Goal: Transaction & Acquisition: Purchase product/service

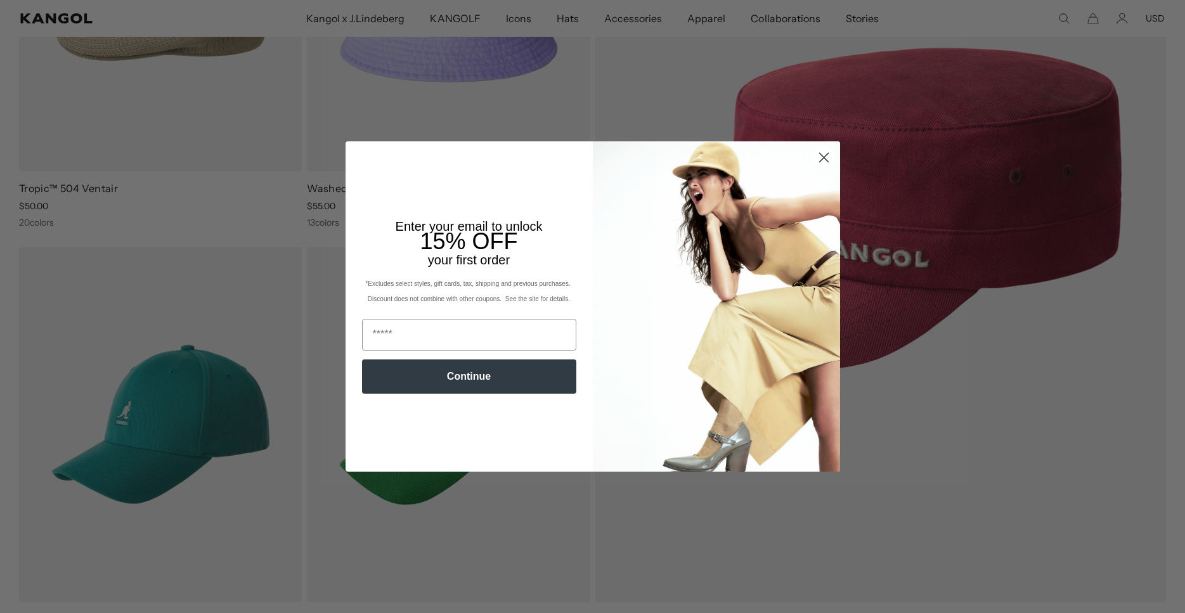
scroll to position [0, 261]
click at [822, 153] on circle "Close dialog" at bounding box center [823, 157] width 21 height 21
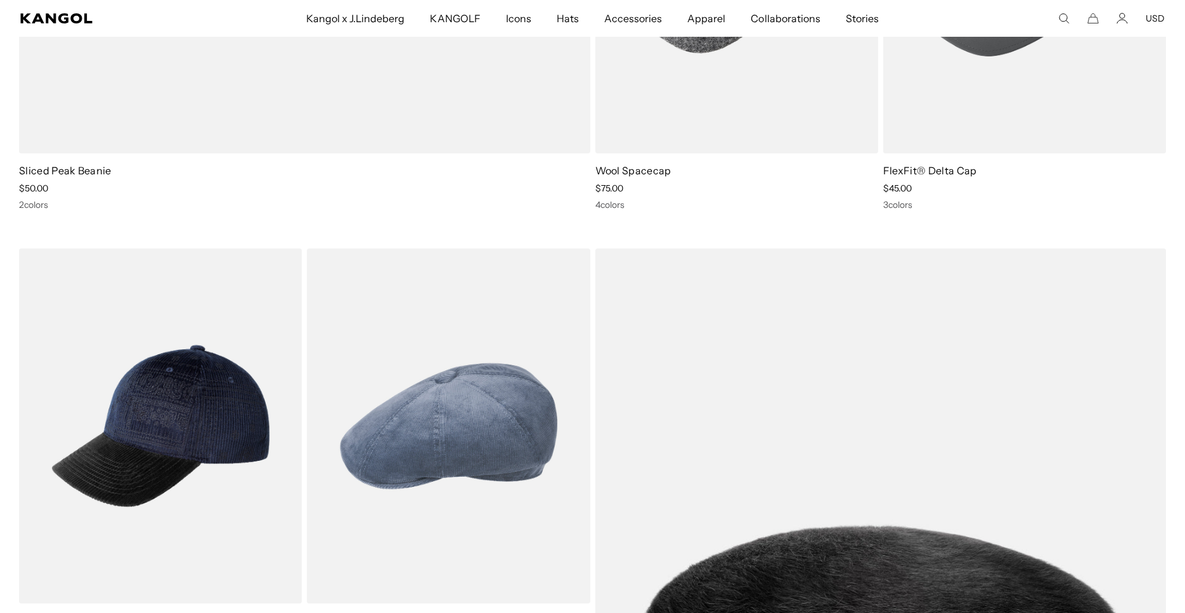
scroll to position [0, 0]
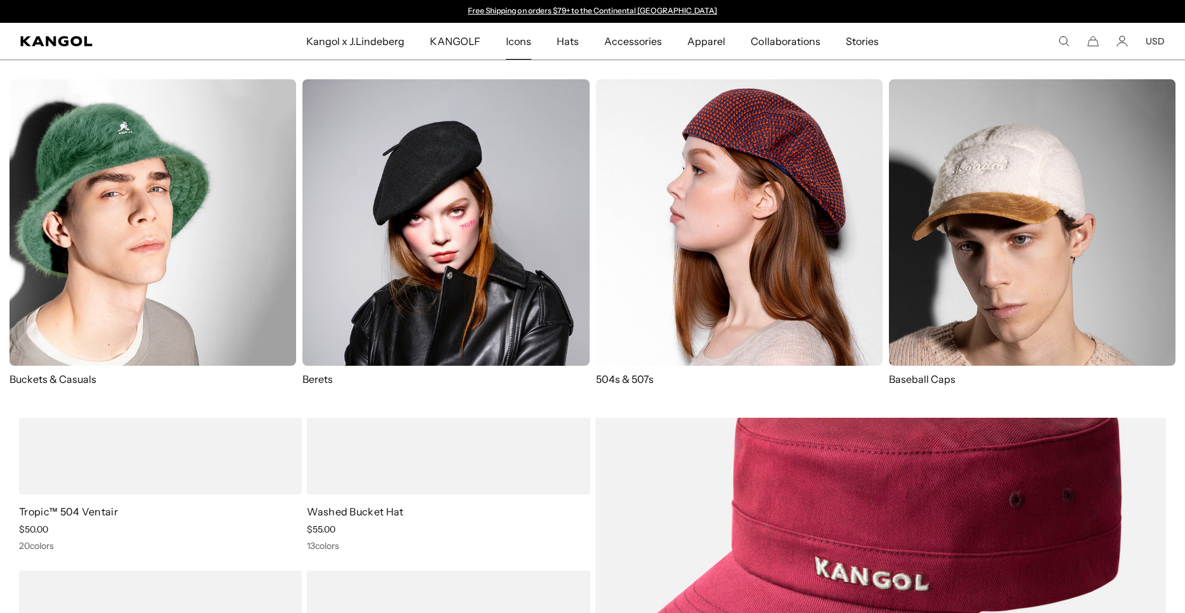
click at [518, 43] on span "Icons" at bounding box center [518, 41] width 25 height 37
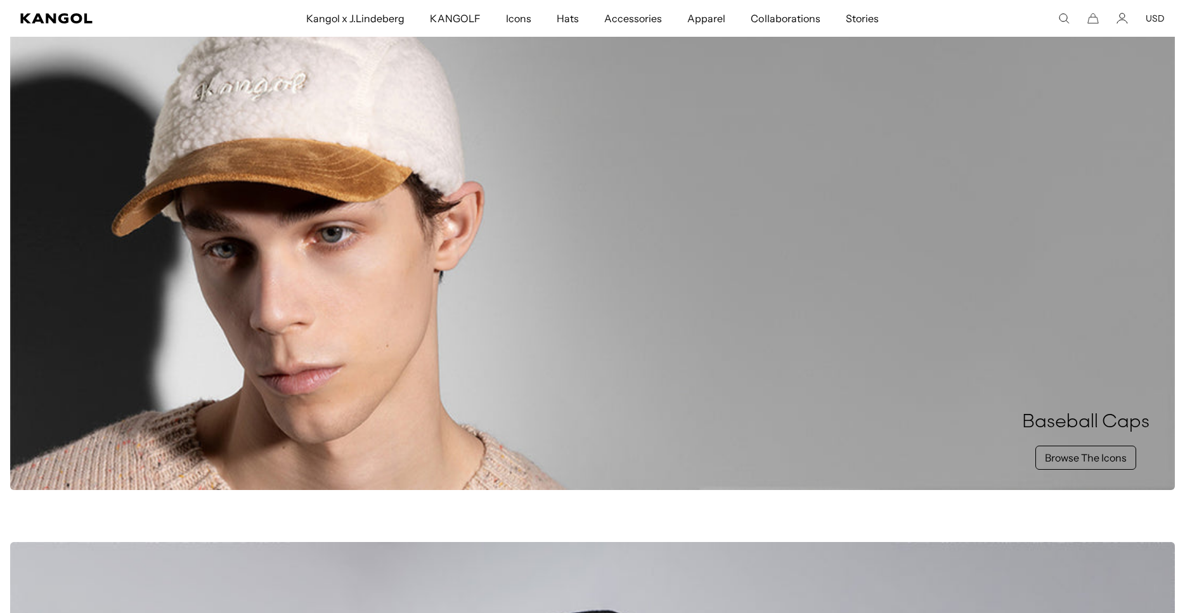
scroll to position [970, 0]
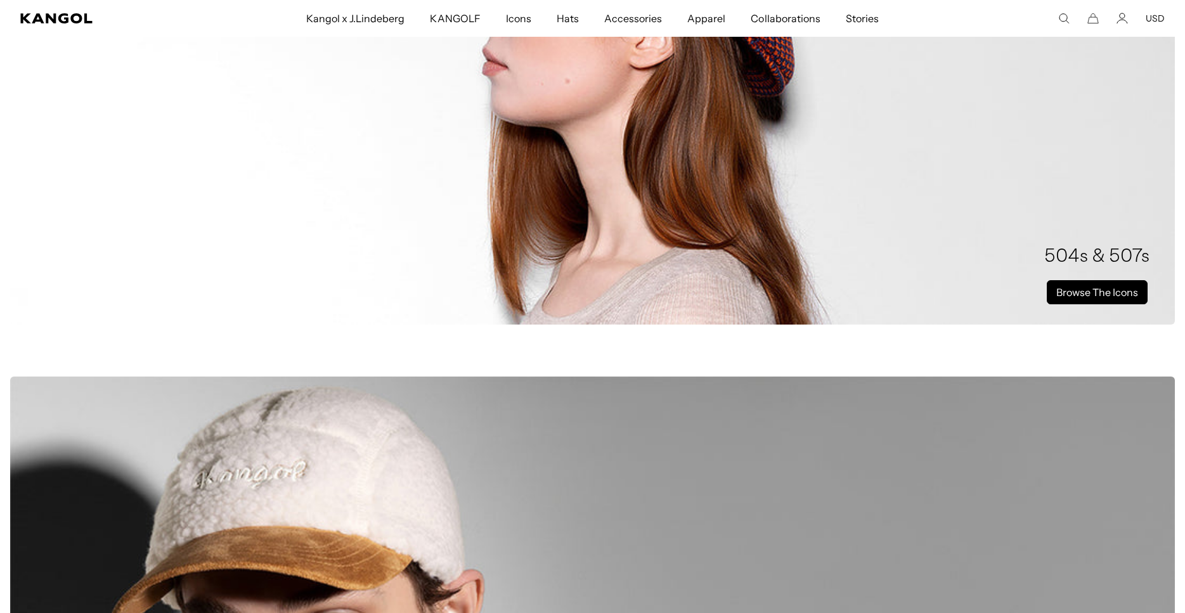
click at [1060, 296] on link "Browse The Icons" at bounding box center [1097, 292] width 101 height 24
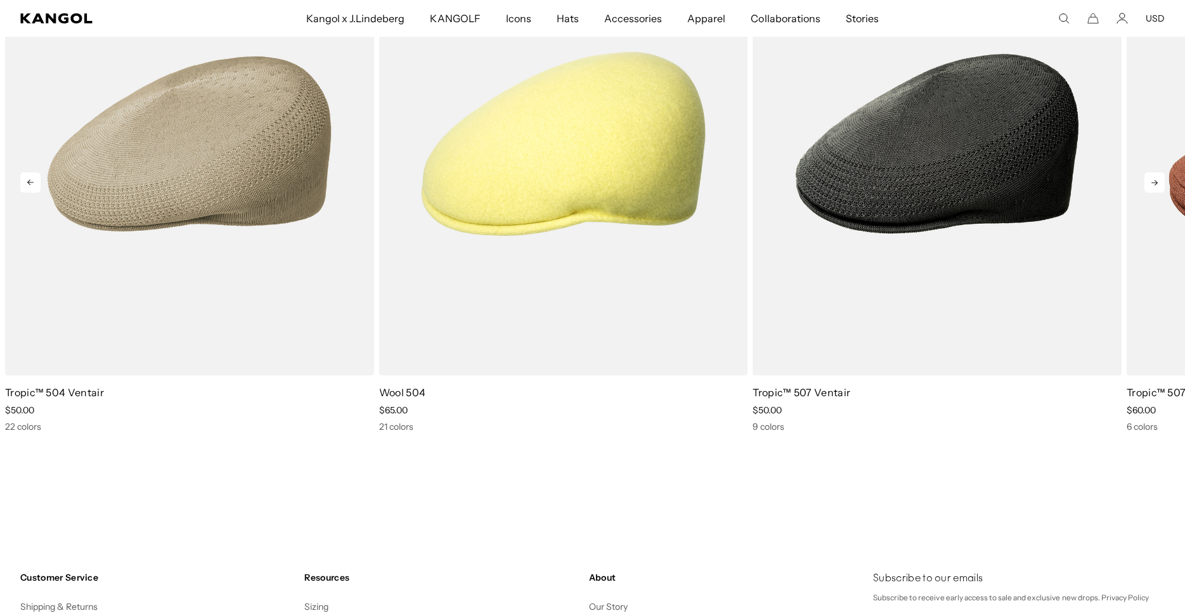
click at [1156, 183] on icon at bounding box center [1155, 183] width 6 height 6
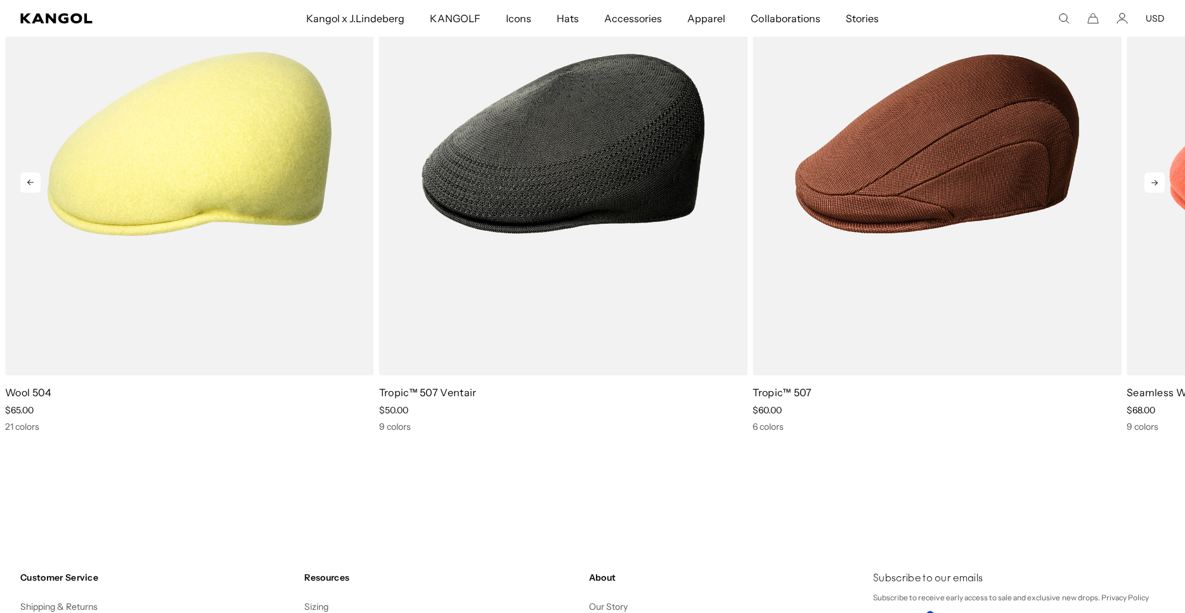
click at [1155, 183] on icon at bounding box center [1155, 183] width 6 height 6
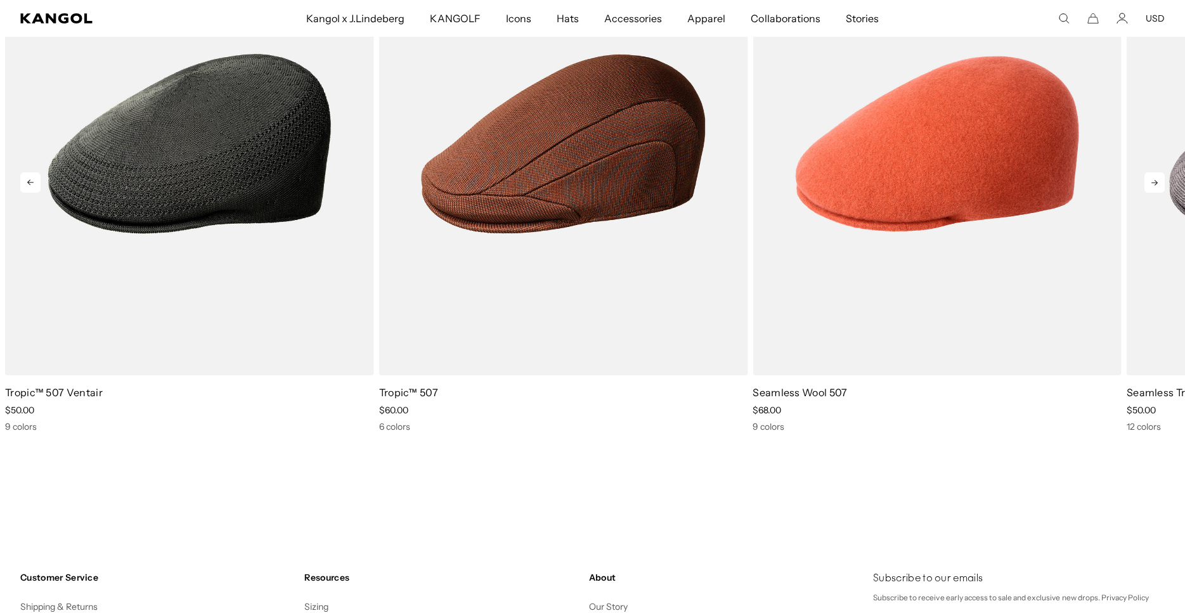
click at [1155, 183] on icon at bounding box center [1155, 183] width 6 height 6
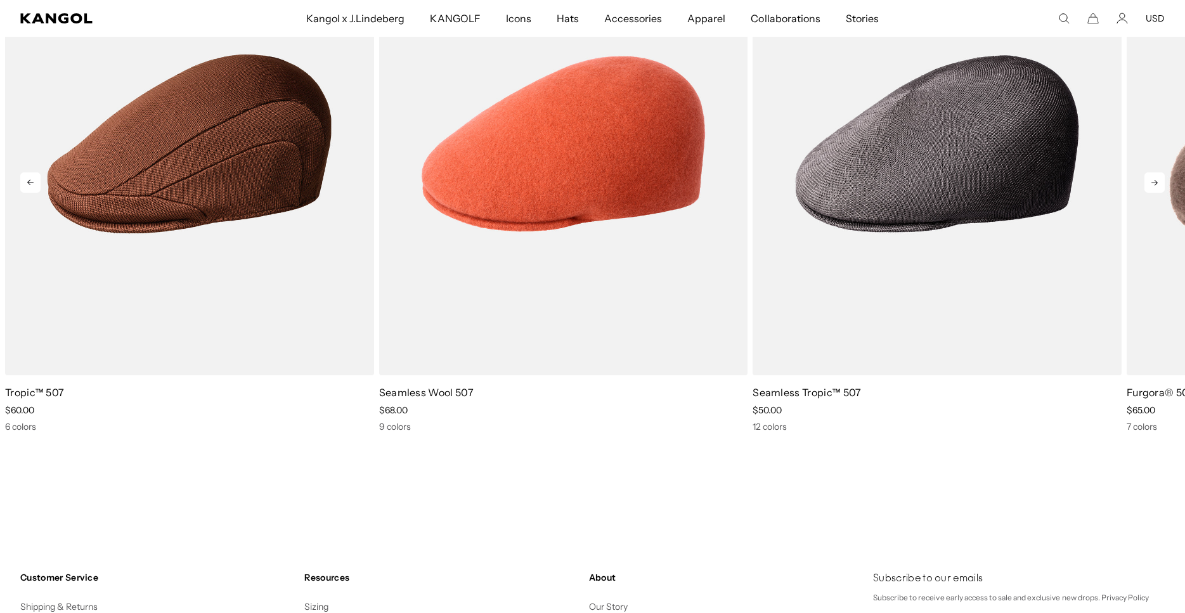
click at [1155, 183] on icon at bounding box center [1155, 183] width 6 height 6
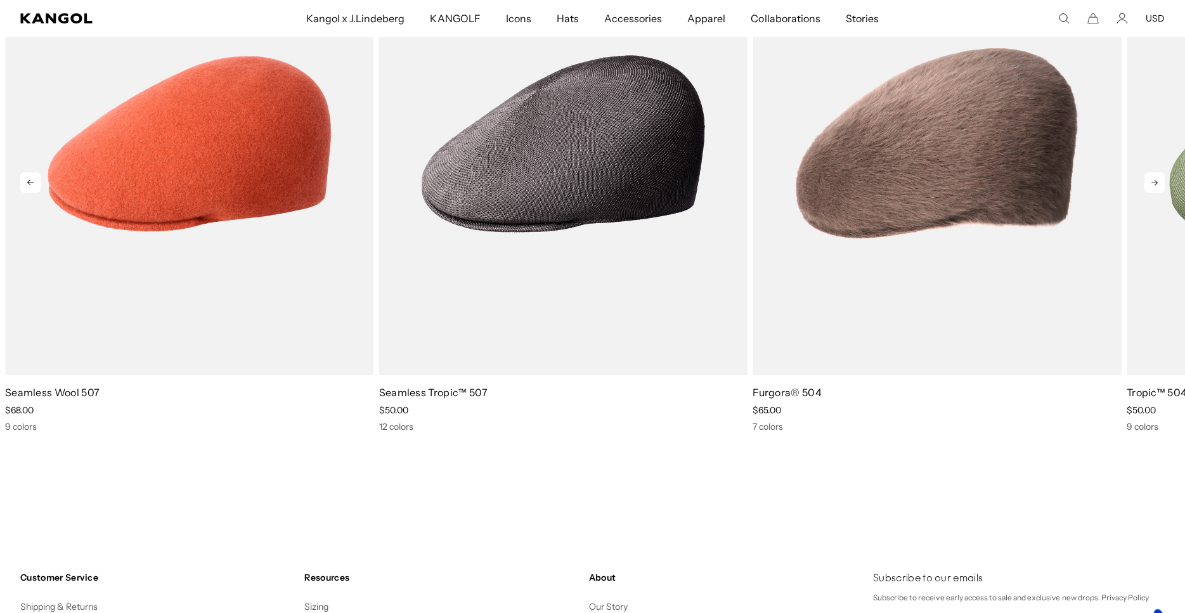
click at [1148, 177] on icon at bounding box center [1155, 183] width 20 height 20
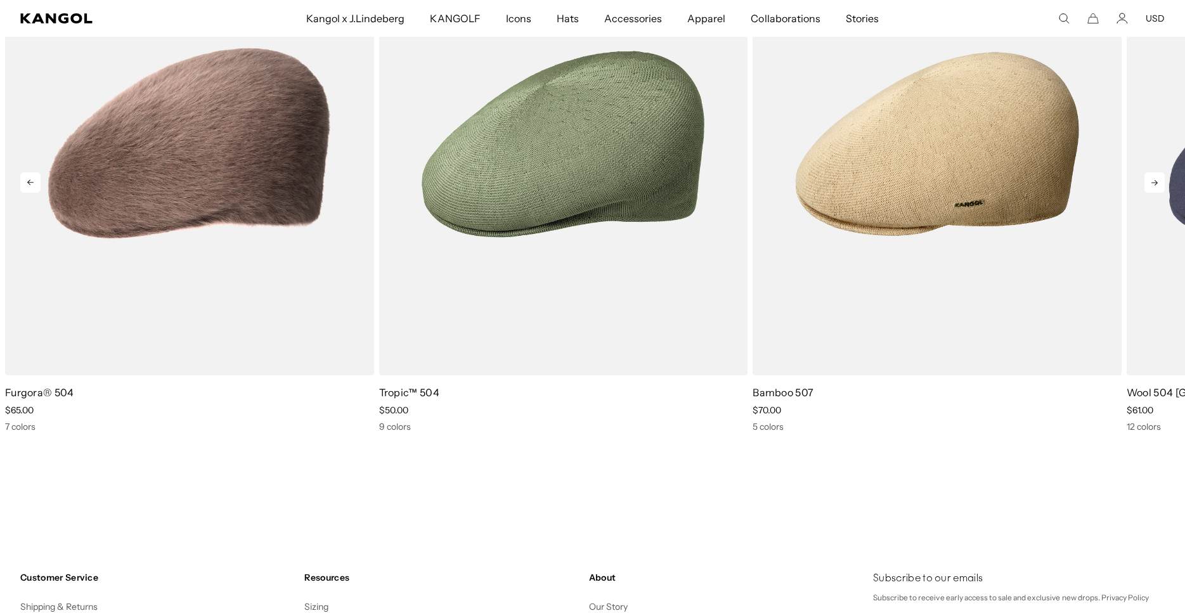
click at [1148, 177] on icon at bounding box center [1155, 183] width 20 height 20
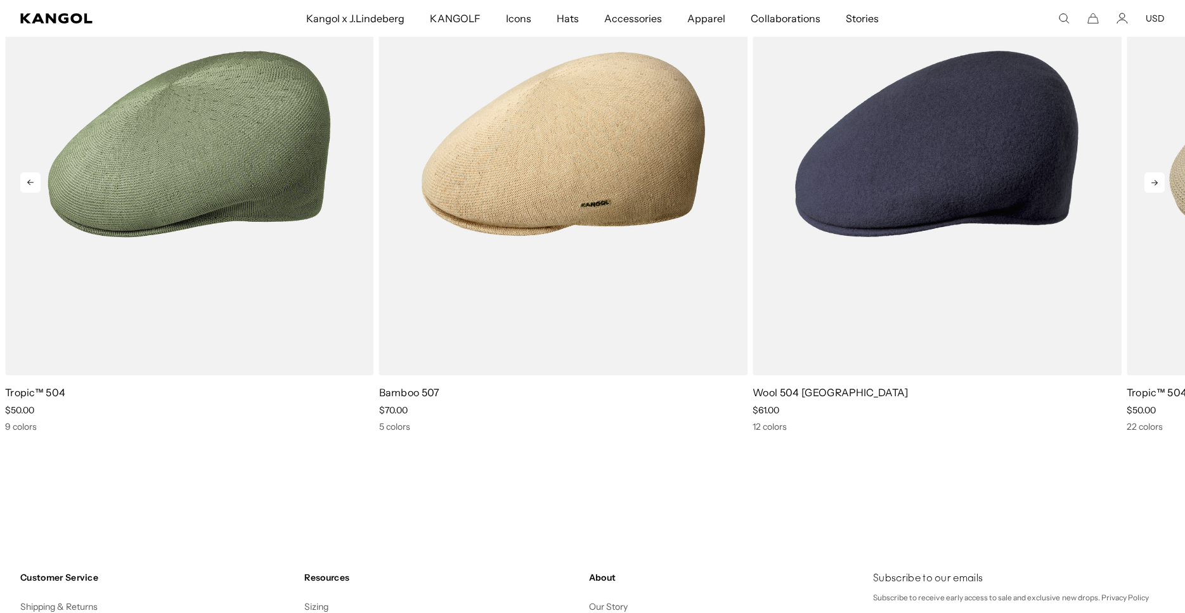
click at [1148, 177] on icon at bounding box center [1155, 183] width 20 height 20
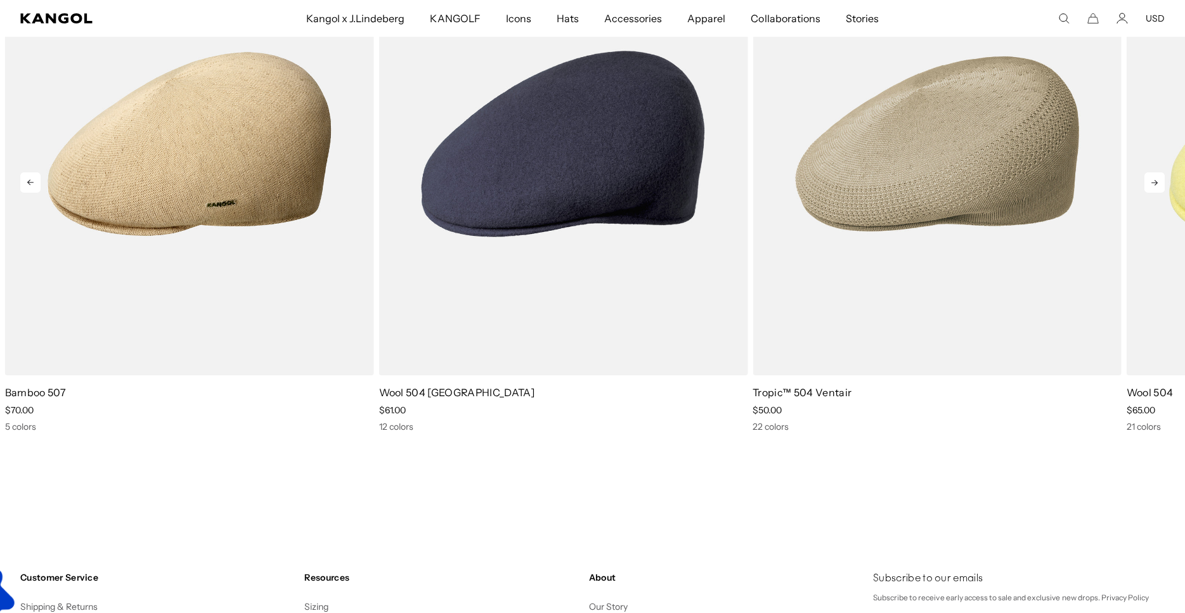
click at [1160, 178] on icon at bounding box center [1155, 183] width 20 height 20
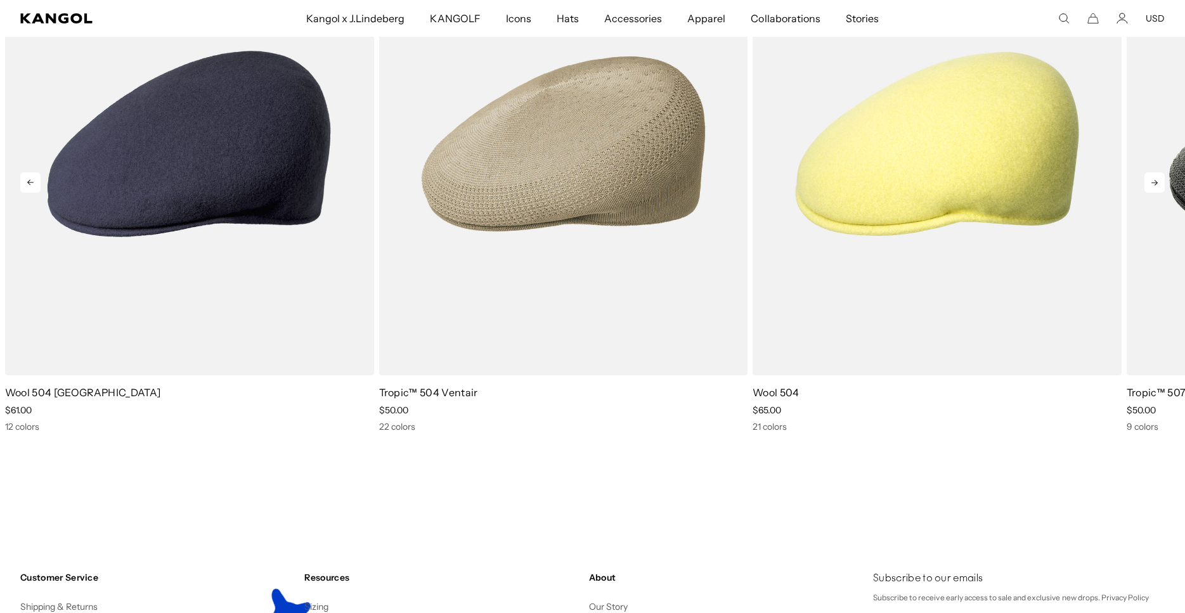
click at [1160, 178] on icon at bounding box center [1155, 183] width 20 height 20
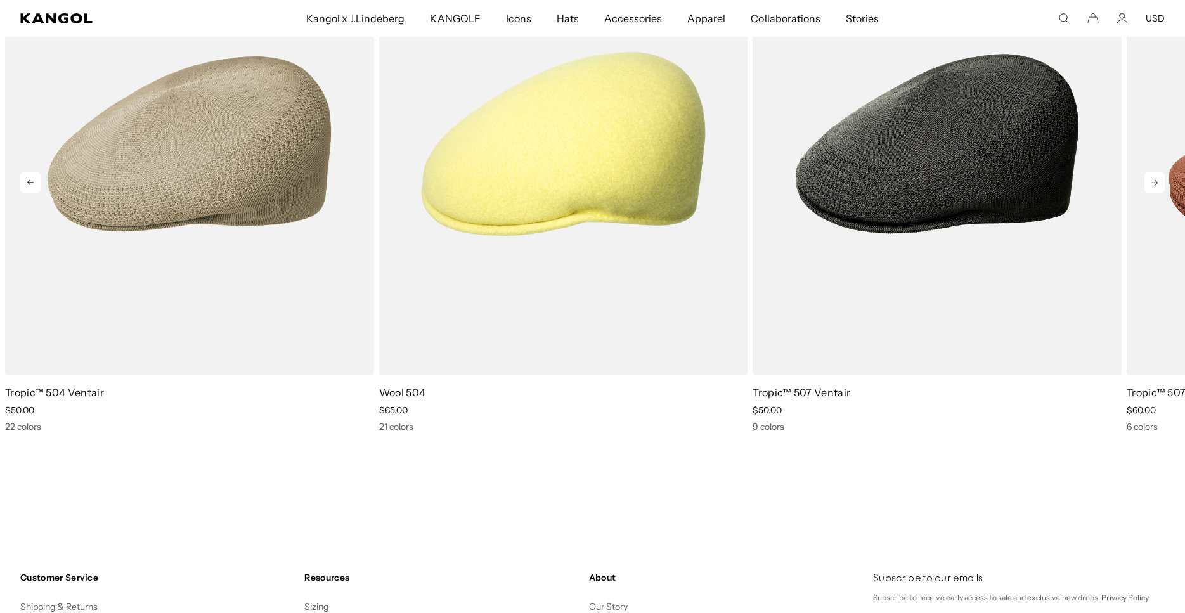
click at [1160, 178] on icon at bounding box center [1155, 183] width 20 height 20
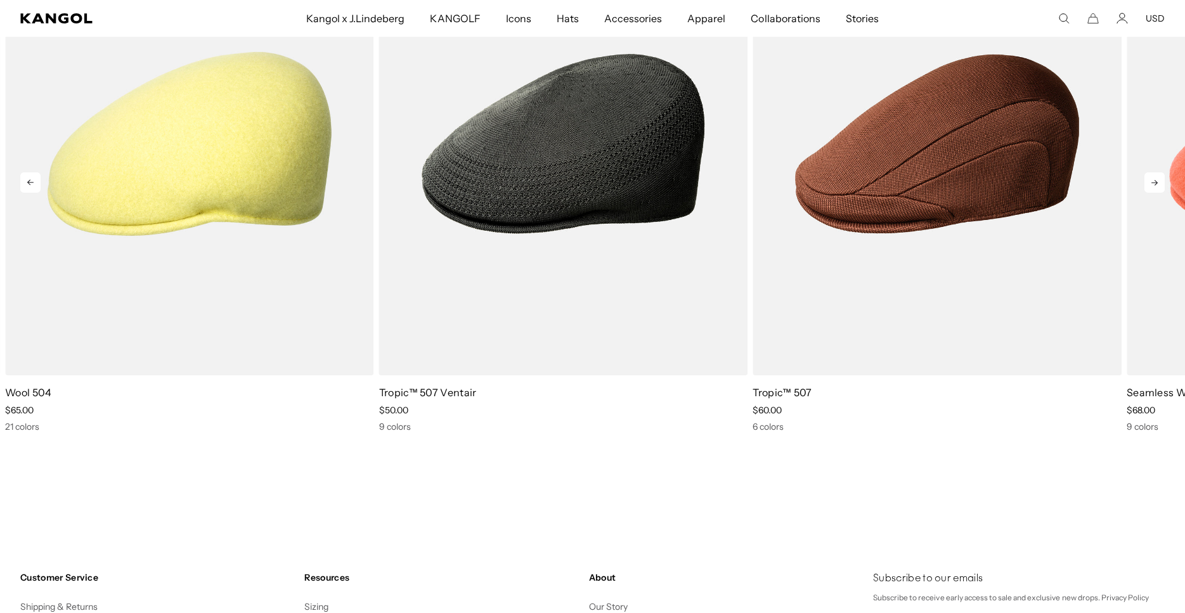
click at [1160, 178] on icon at bounding box center [1155, 183] width 20 height 20
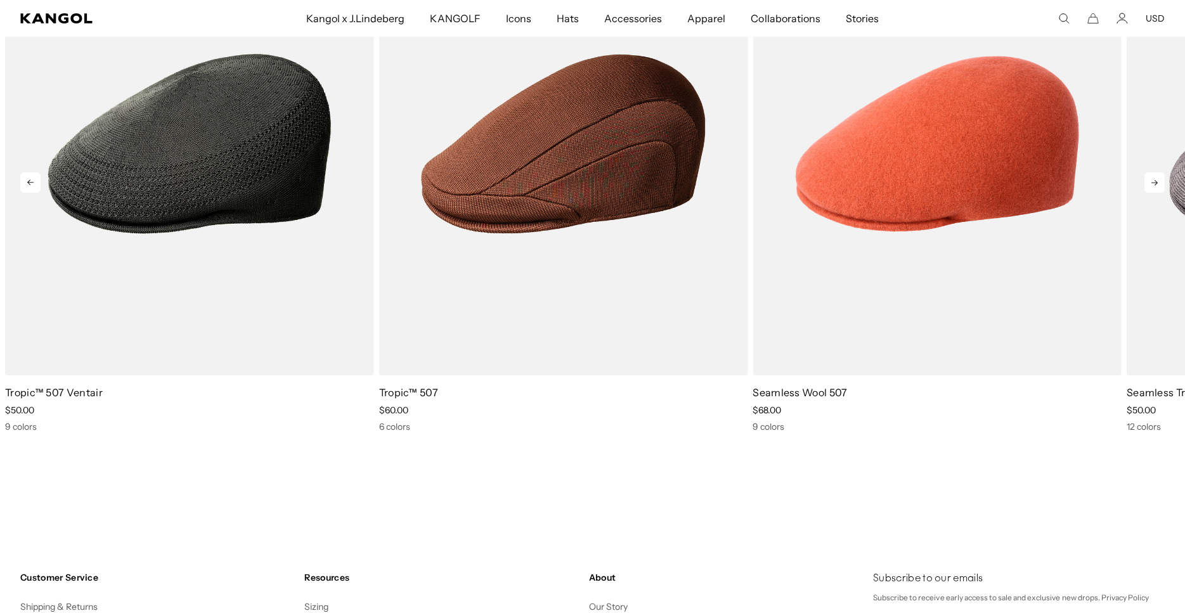
click at [1160, 178] on icon at bounding box center [1155, 183] width 20 height 20
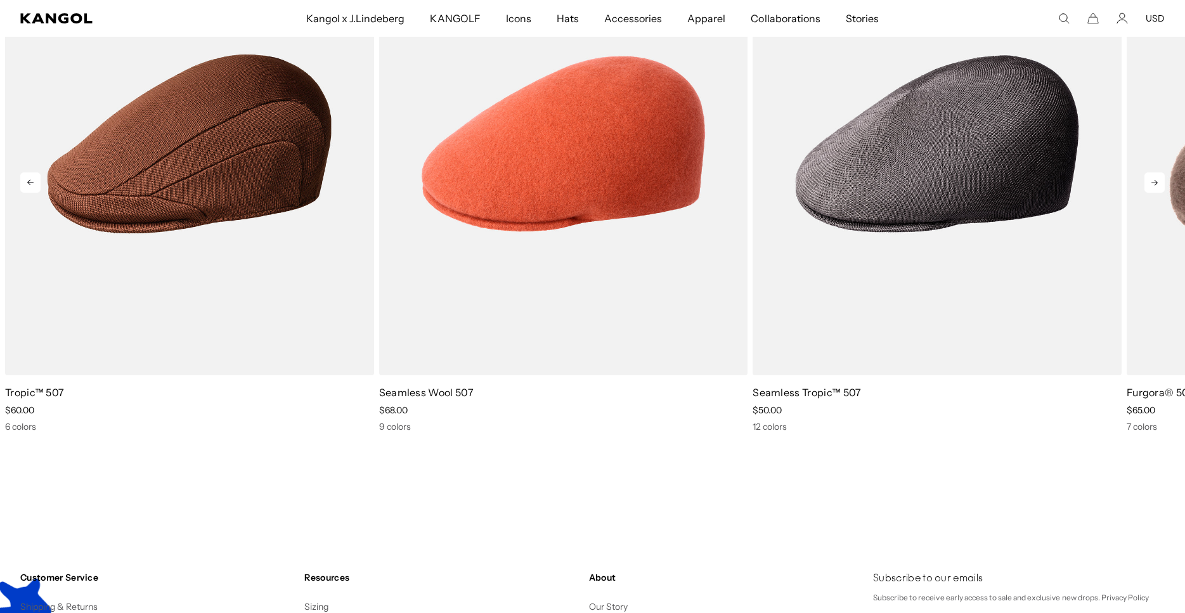
click at [1160, 178] on icon at bounding box center [1155, 183] width 20 height 20
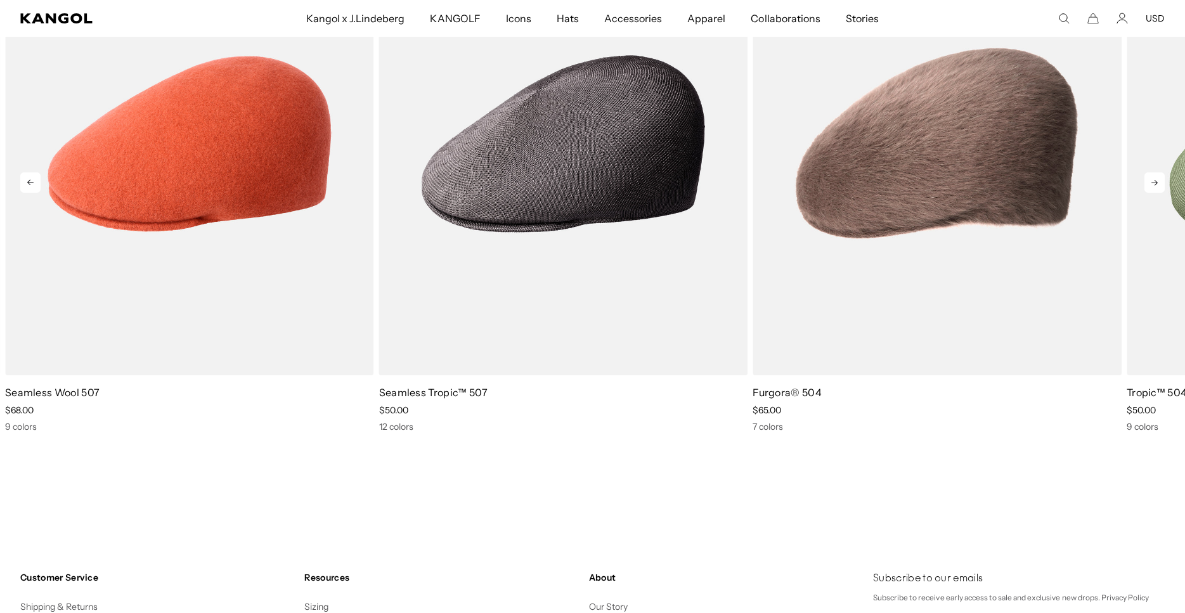
click at [1160, 178] on icon at bounding box center [1155, 183] width 20 height 20
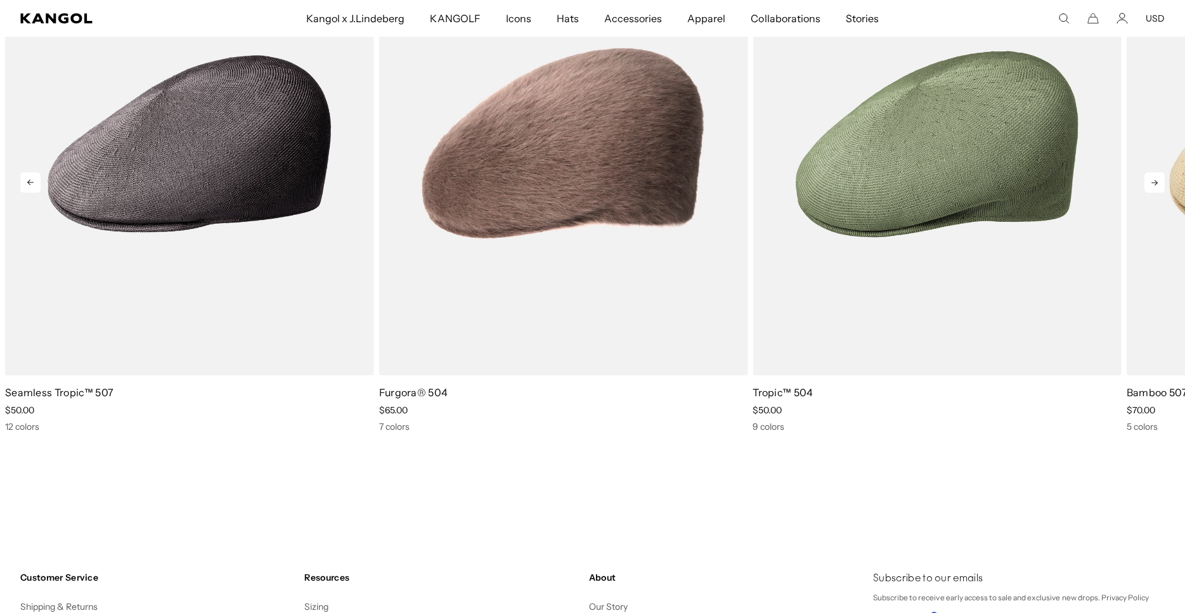
click at [1160, 178] on icon at bounding box center [1155, 183] width 20 height 20
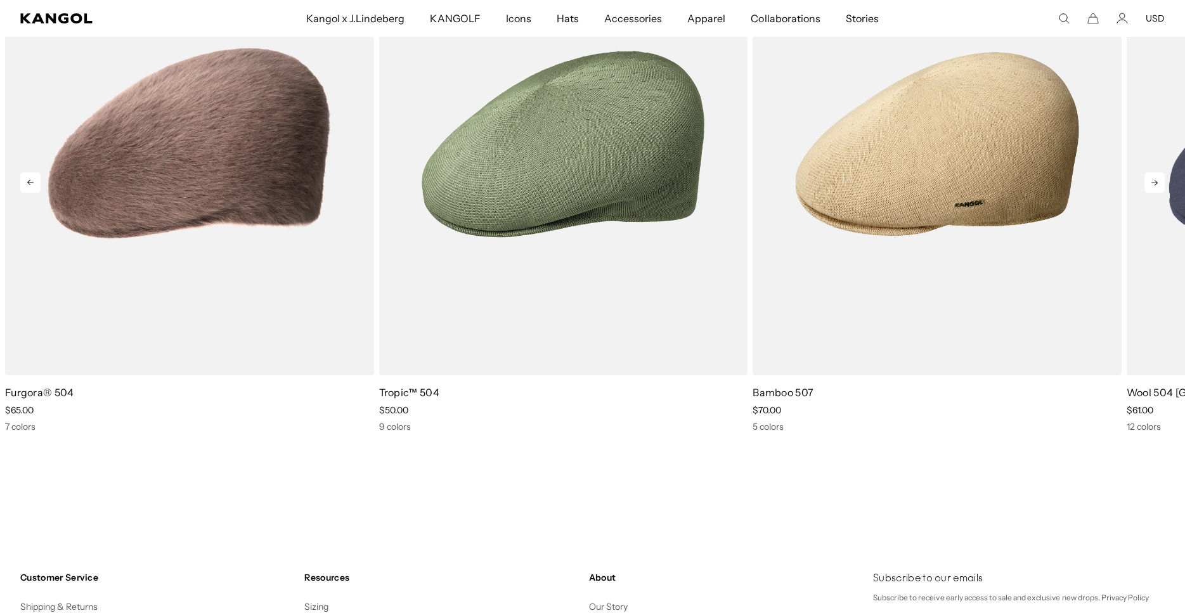
click at [1160, 178] on icon at bounding box center [1155, 183] width 20 height 20
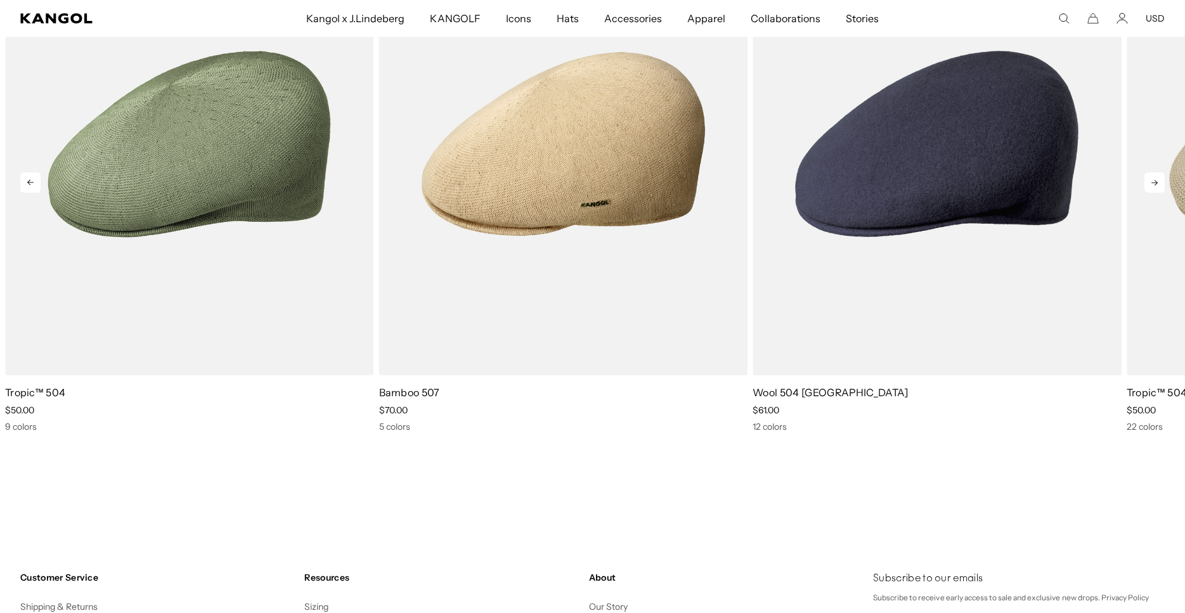
click at [1160, 178] on icon at bounding box center [1155, 183] width 20 height 20
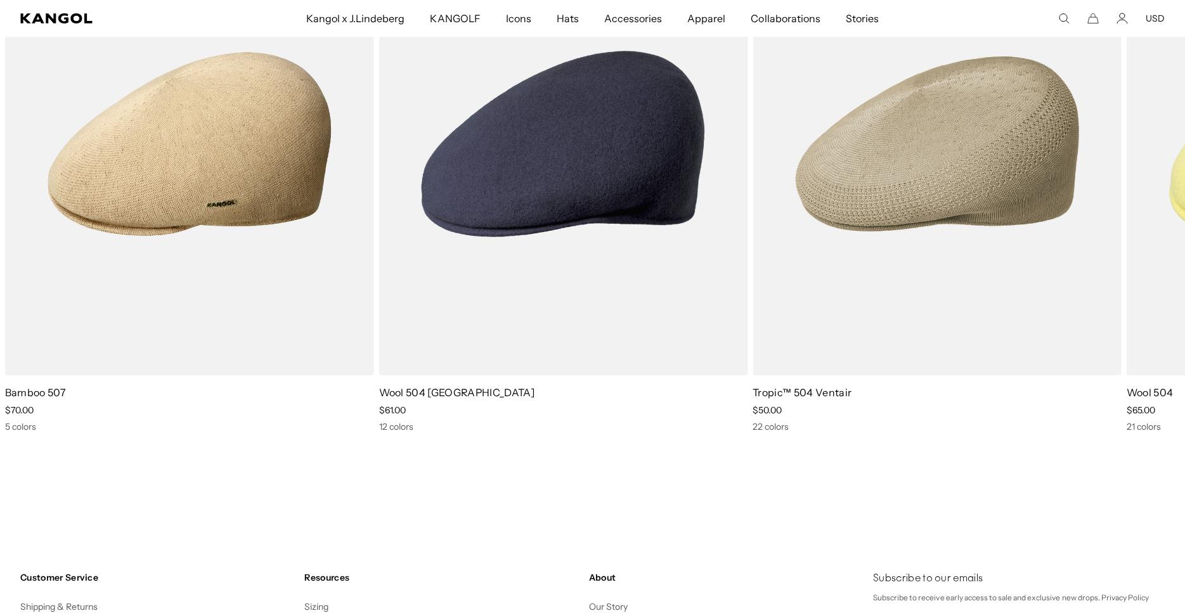
scroll to position [0, 261]
drag, startPoint x: 1022, startPoint y: 344, endPoint x: 694, endPoint y: 313, distance: 329.3
click at [0, 0] on img "1 of 10" at bounding box center [0, 0] width 0 height 0
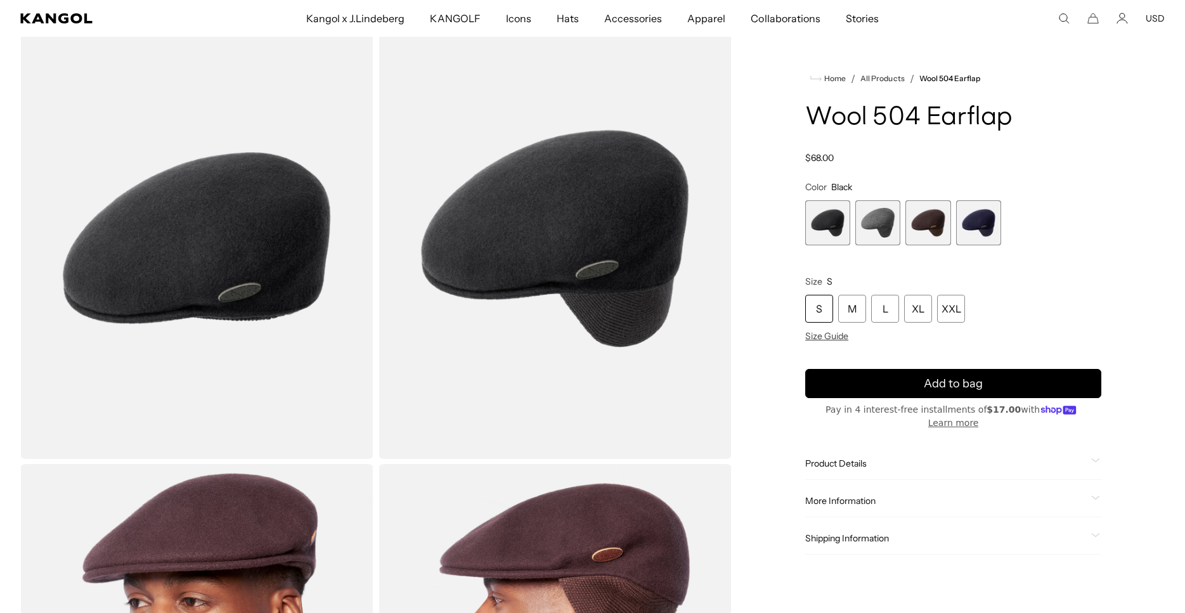
scroll to position [0, 261]
click at [871, 227] on span "2 of 4" at bounding box center [878, 222] width 45 height 45
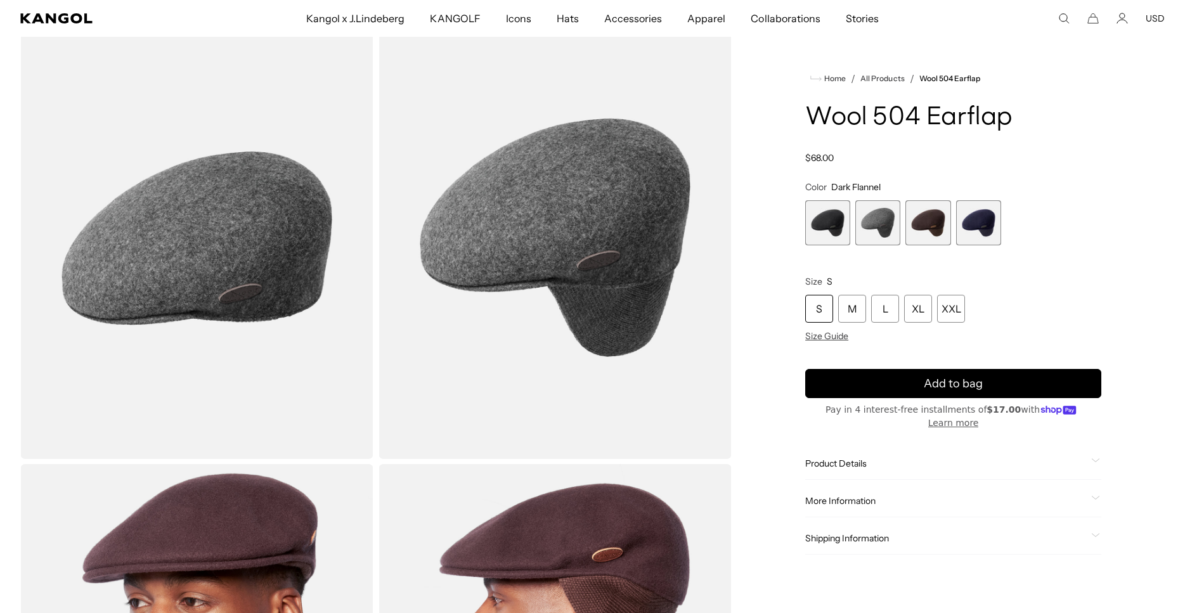
click at [926, 222] on span "3 of 4" at bounding box center [928, 222] width 45 height 45
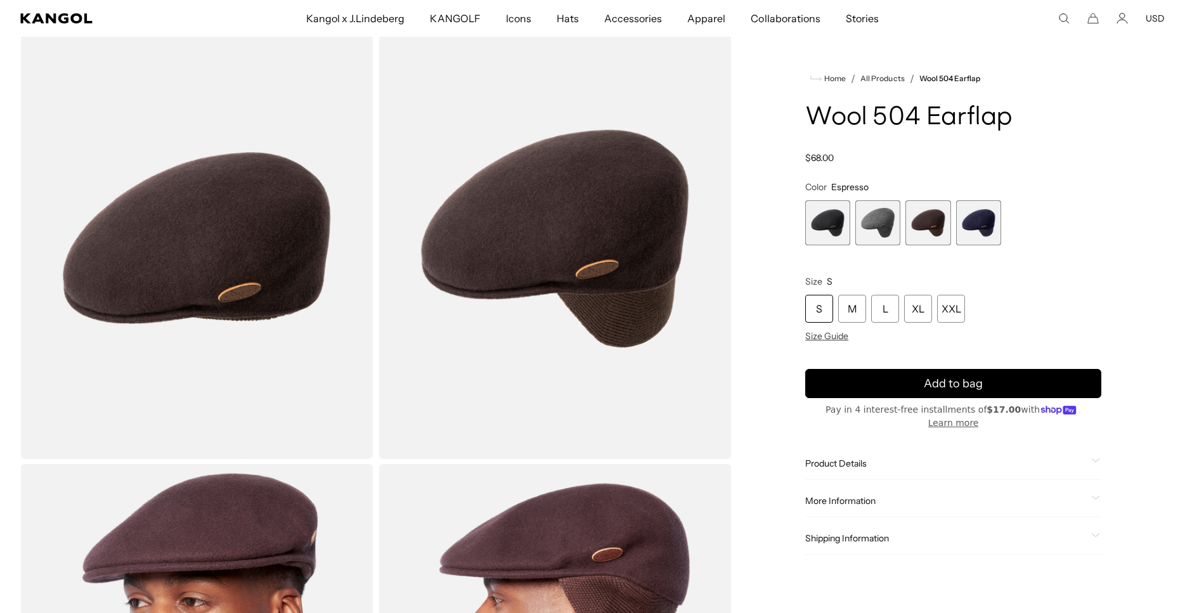
click at [969, 225] on span "4 of 4" at bounding box center [978, 222] width 45 height 45
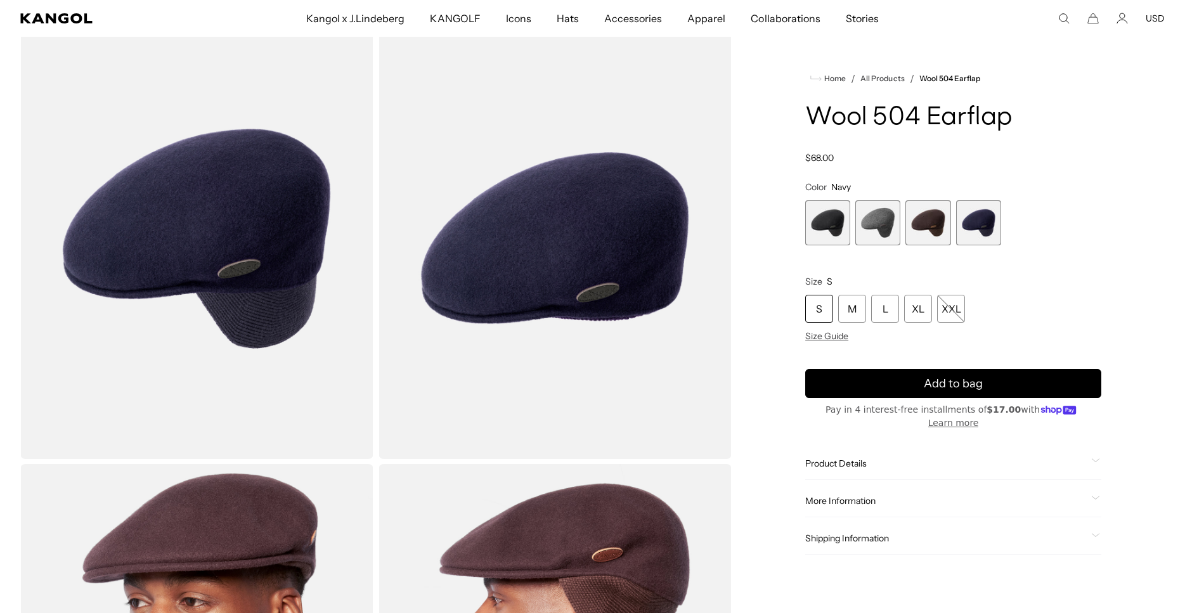
click at [826, 231] on span "1 of 4" at bounding box center [827, 222] width 45 height 45
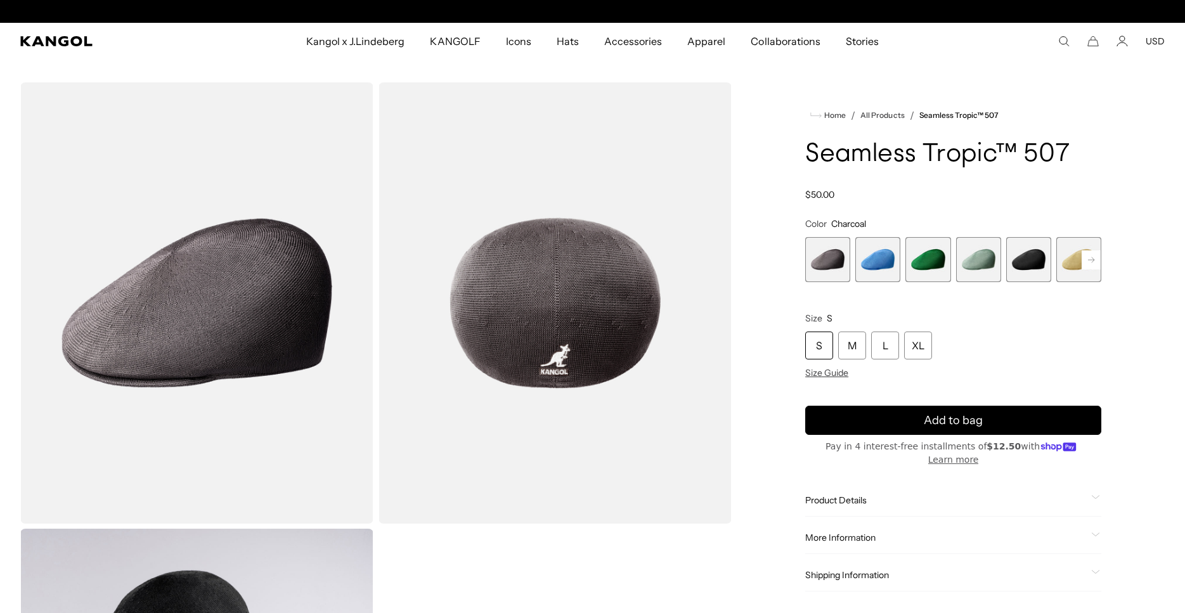
scroll to position [0, 261]
click at [235, 259] on img "Gallery Viewer" at bounding box center [196, 302] width 353 height 441
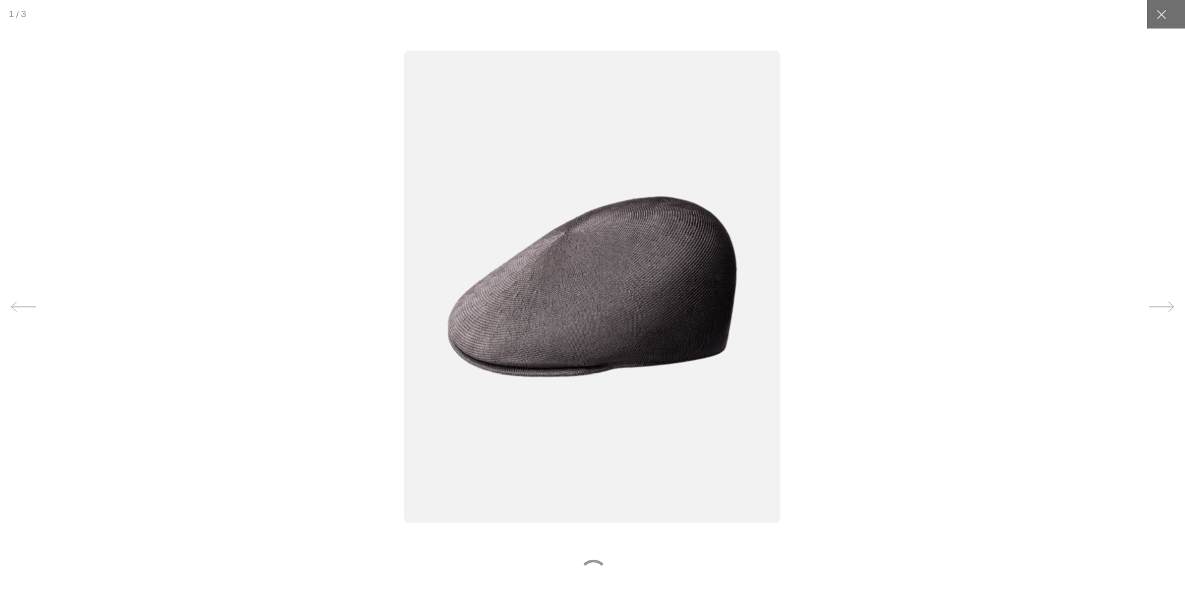
click at [585, 238] on img at bounding box center [593, 287] width 377 height 472
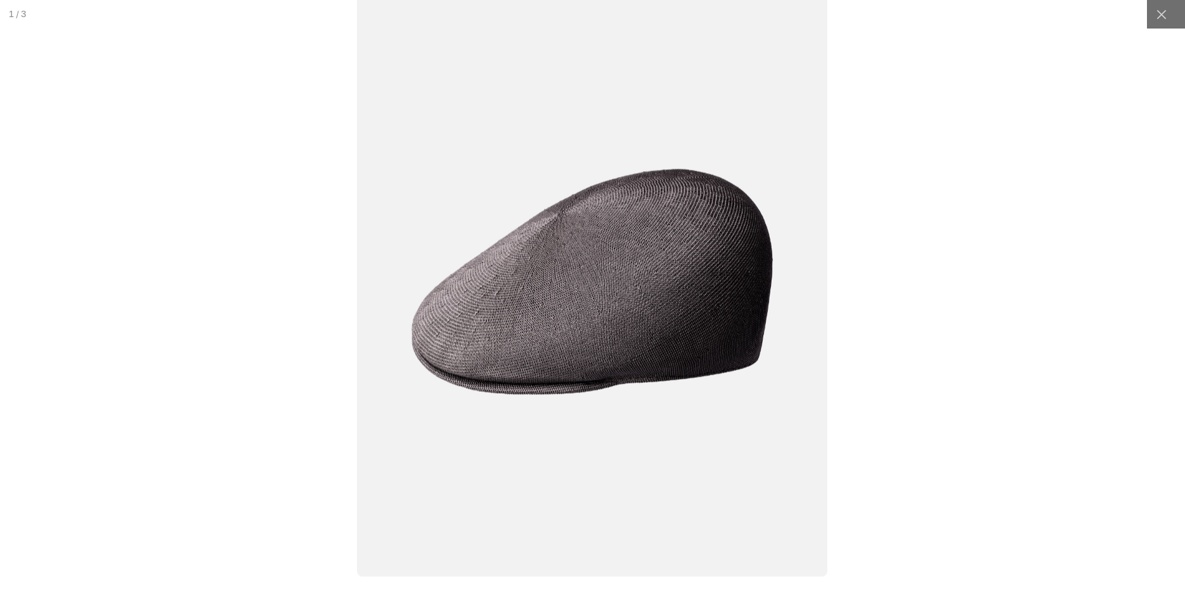
click at [585, 238] on img at bounding box center [592, 282] width 471 height 590
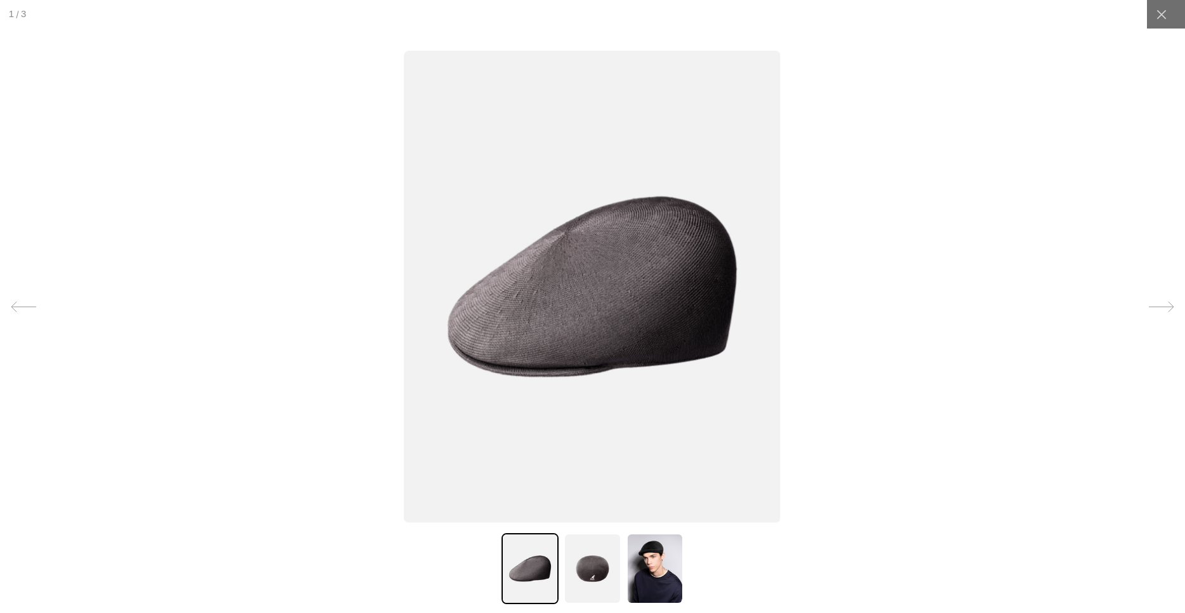
click at [585, 238] on img at bounding box center [593, 287] width 377 height 472
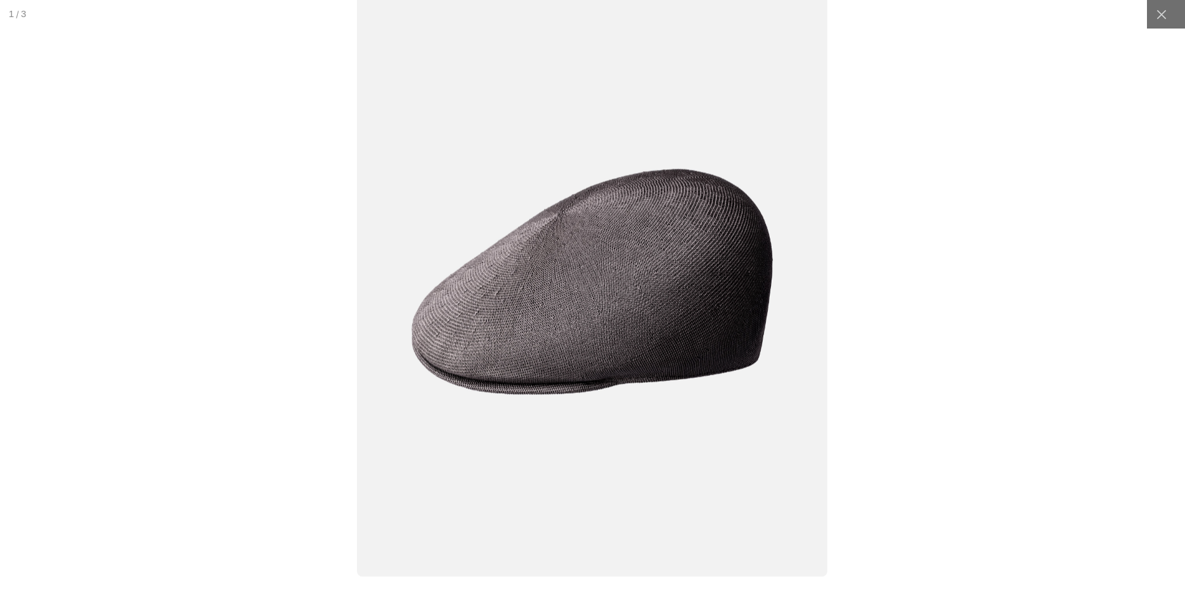
scroll to position [0, 0]
click at [1161, 13] on icon at bounding box center [1162, 14] width 13 height 13
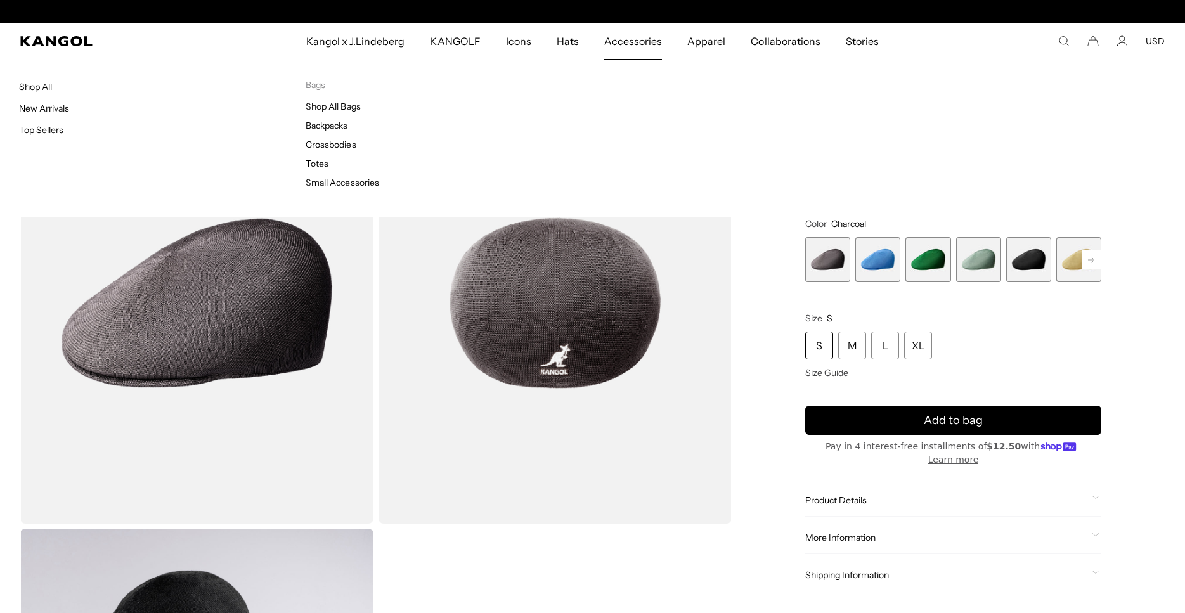
scroll to position [0, 261]
